Goal: Task Accomplishment & Management: Manage account settings

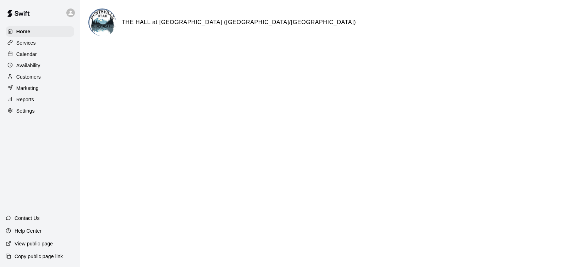
click at [34, 57] on p "Calendar" at bounding box center [26, 54] width 21 height 7
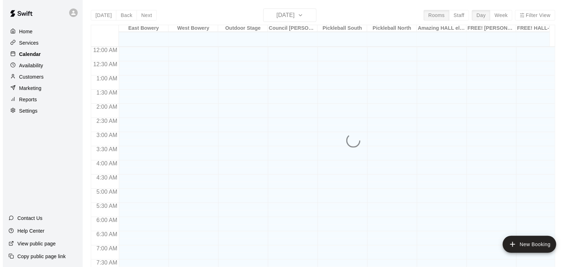
scroll to position [421, 0]
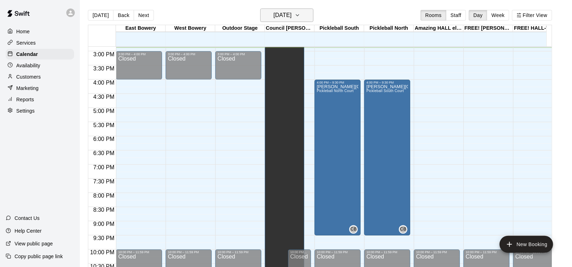
click at [300, 13] on icon "button" at bounding box center [298, 15] width 6 height 9
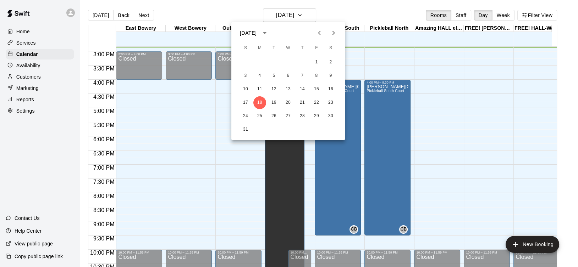
click at [332, 33] on icon "Next month" at bounding box center [333, 33] width 9 height 9
click at [250, 77] on button "7" at bounding box center [245, 76] width 13 height 13
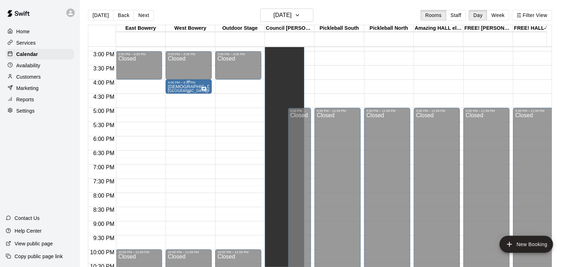
click at [195, 87] on p "[DEMOGRAPHIC_DATA][PERSON_NAME]" at bounding box center [189, 87] width 42 height 0
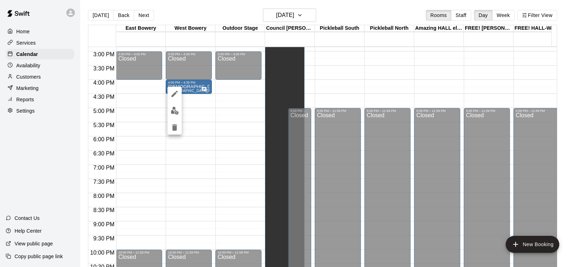
click at [175, 90] on icon "edit" at bounding box center [174, 94] width 9 height 9
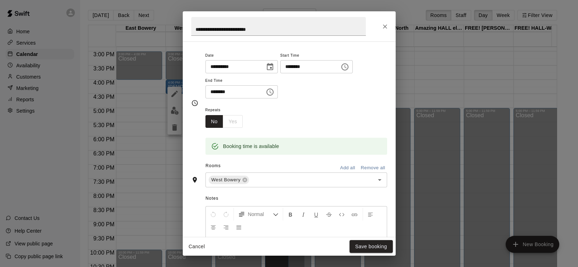
scroll to position [49, 0]
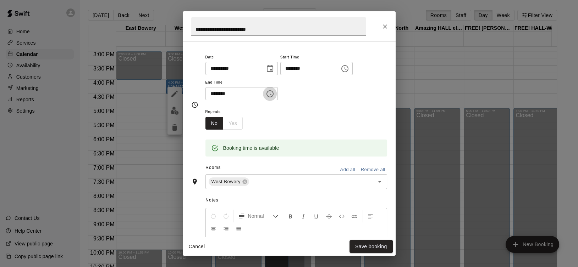
click at [274, 91] on icon "Choose time, selected time is 4:30 PM" at bounding box center [270, 94] width 9 height 9
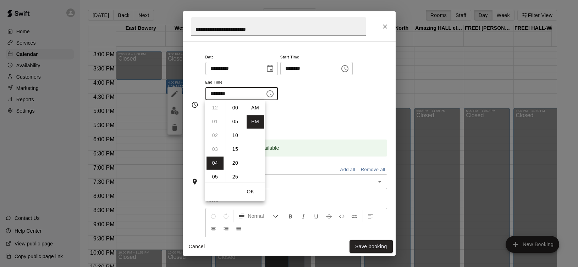
scroll to position [12, 0]
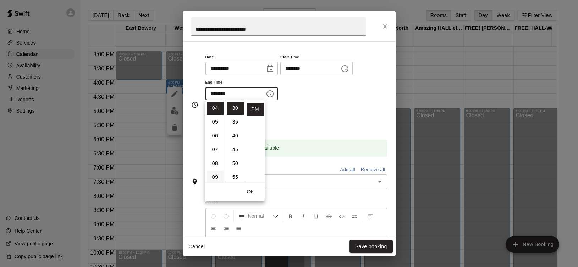
click at [216, 176] on li "09" at bounding box center [214, 177] width 17 height 13
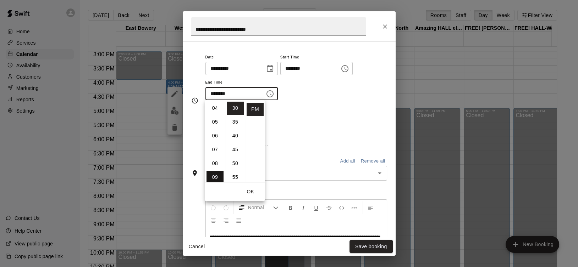
type input "********"
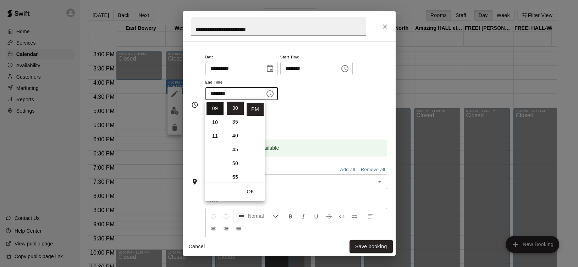
scroll to position [124, 0]
click at [349, 68] on icon "Choose time, selected time is 4:00 PM" at bounding box center [344, 69] width 9 height 9
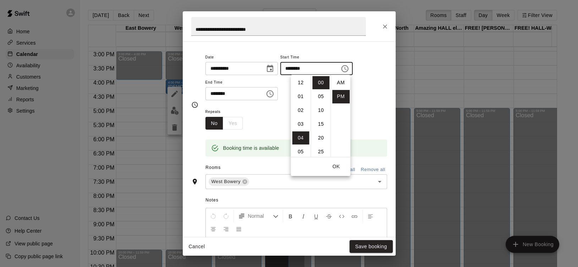
scroll to position [12, 0]
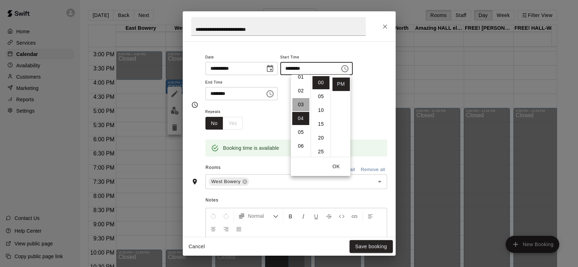
click at [300, 103] on li "03" at bounding box center [300, 104] width 17 height 13
type input "********"
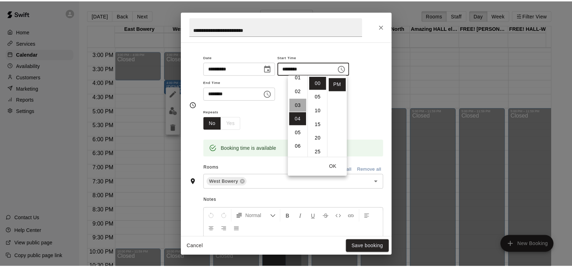
scroll to position [41, 0]
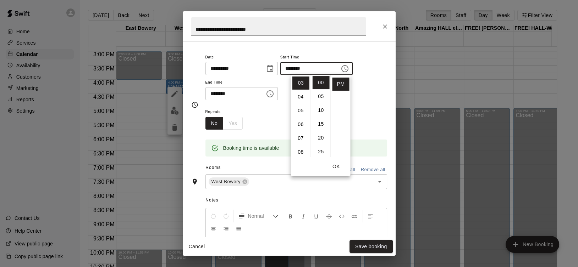
click at [339, 165] on button "OK" at bounding box center [335, 166] width 23 height 13
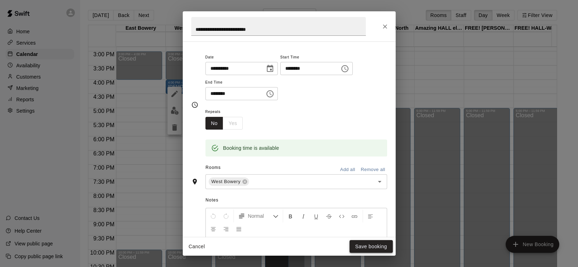
click at [368, 249] on button "Save booking" at bounding box center [370, 246] width 43 height 13
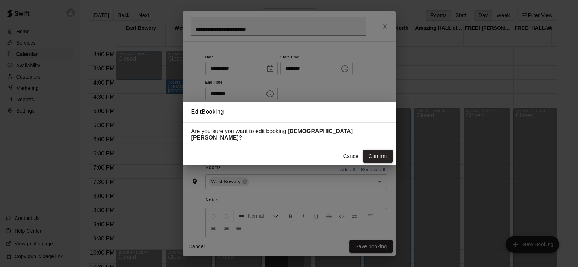
click at [379, 154] on button "Confirm" at bounding box center [378, 156] width 30 height 13
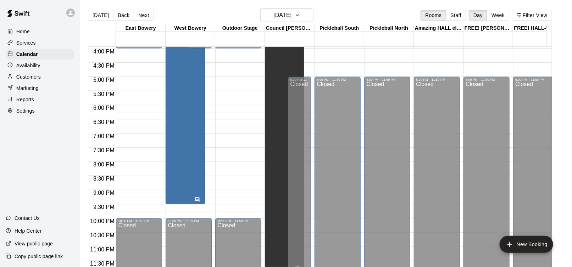
scroll to position [386, 0]
